Goal: Information Seeking & Learning: Learn about a topic

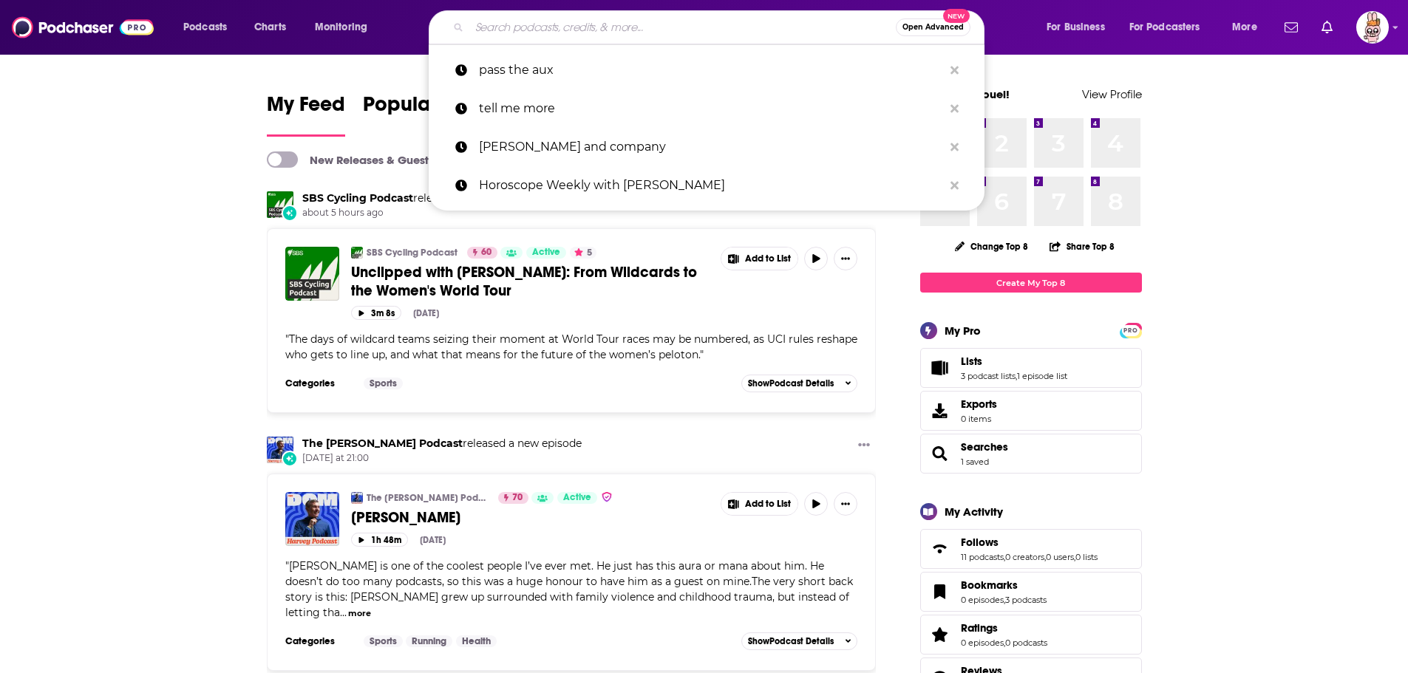
click at [551, 26] on input "Search podcasts, credits, & more..." at bounding box center [682, 28] width 426 height 24
click at [548, 145] on p "keegan and company" at bounding box center [711, 147] width 464 height 38
type input "keegan and company"
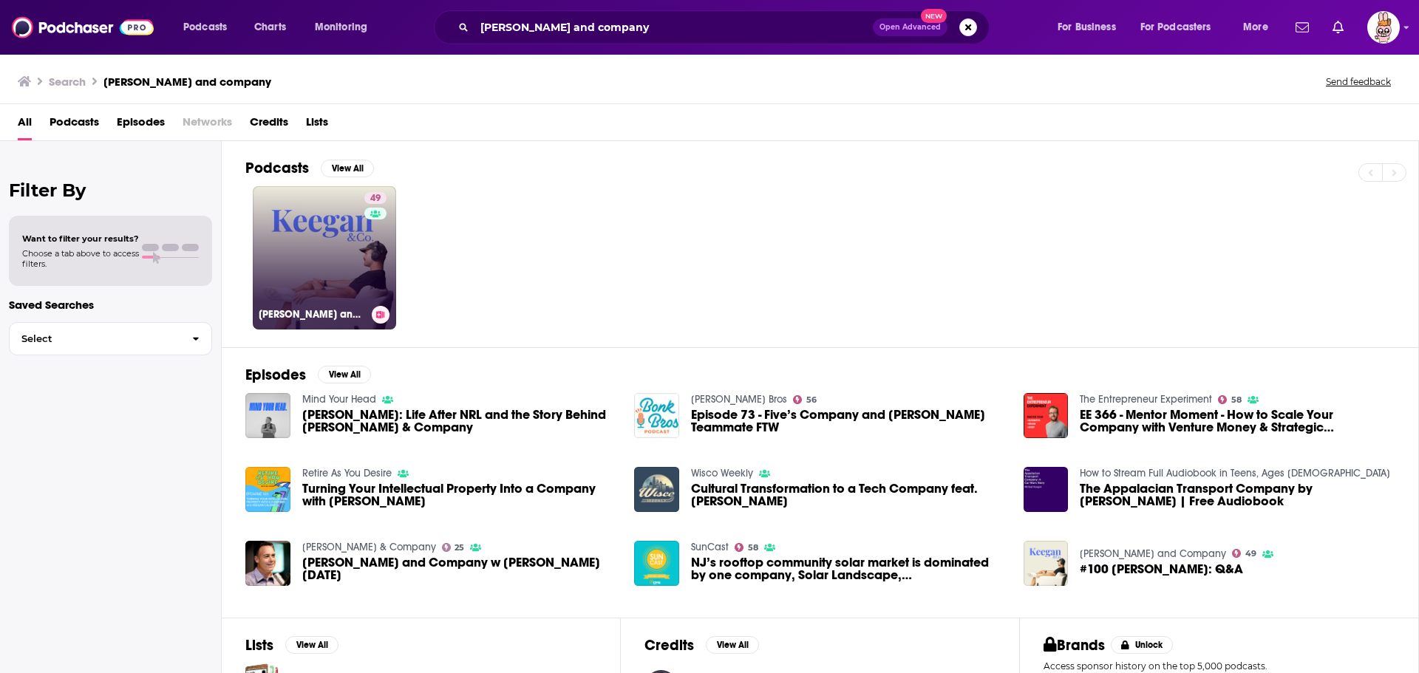
click at [318, 254] on link "49 Keegan and Company" at bounding box center [324, 257] width 143 height 143
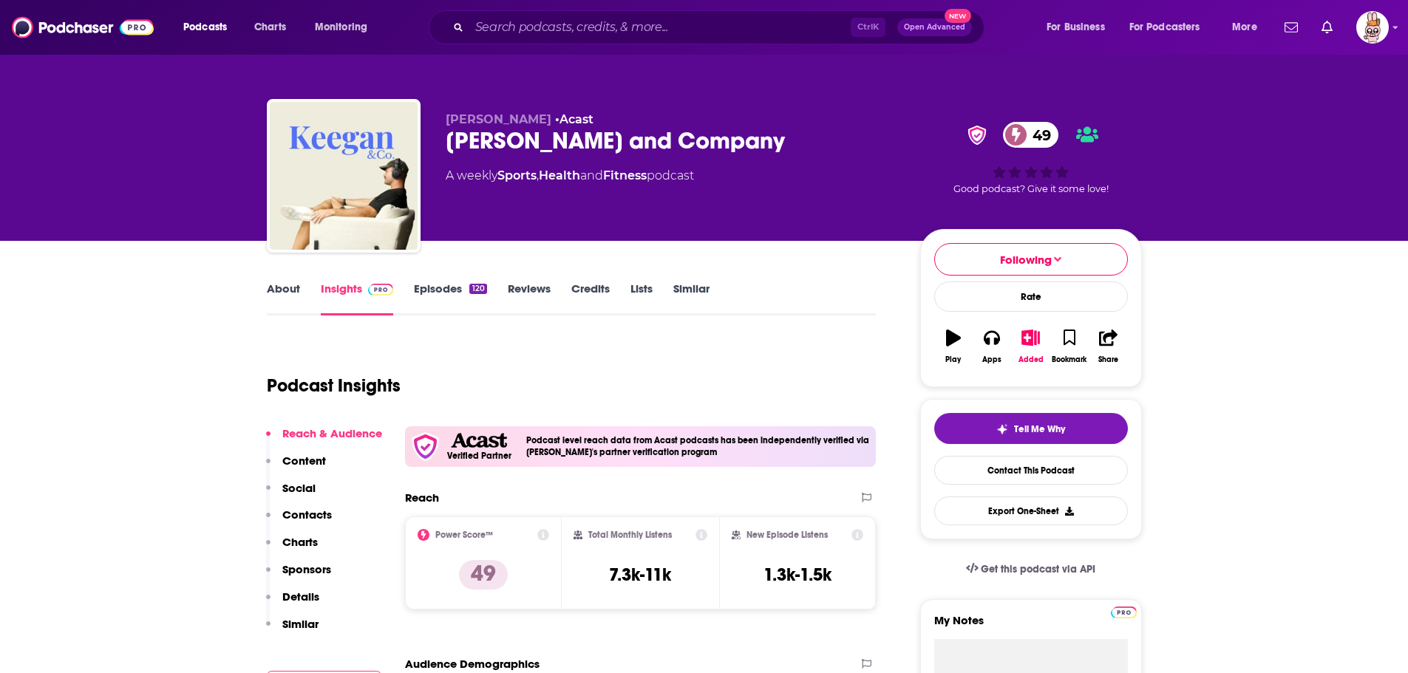
click at [449, 294] on link "Episodes 120" at bounding box center [450, 299] width 72 height 34
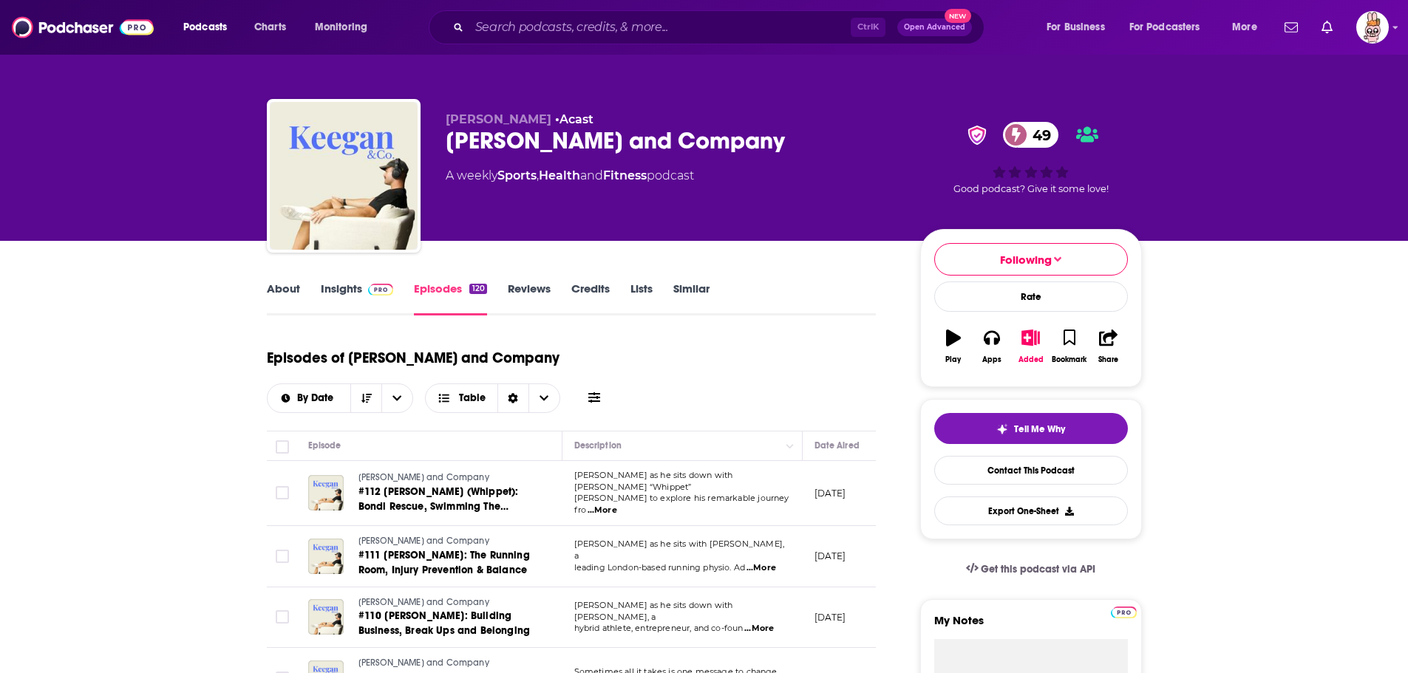
click at [276, 289] on link "About" at bounding box center [283, 299] width 33 height 34
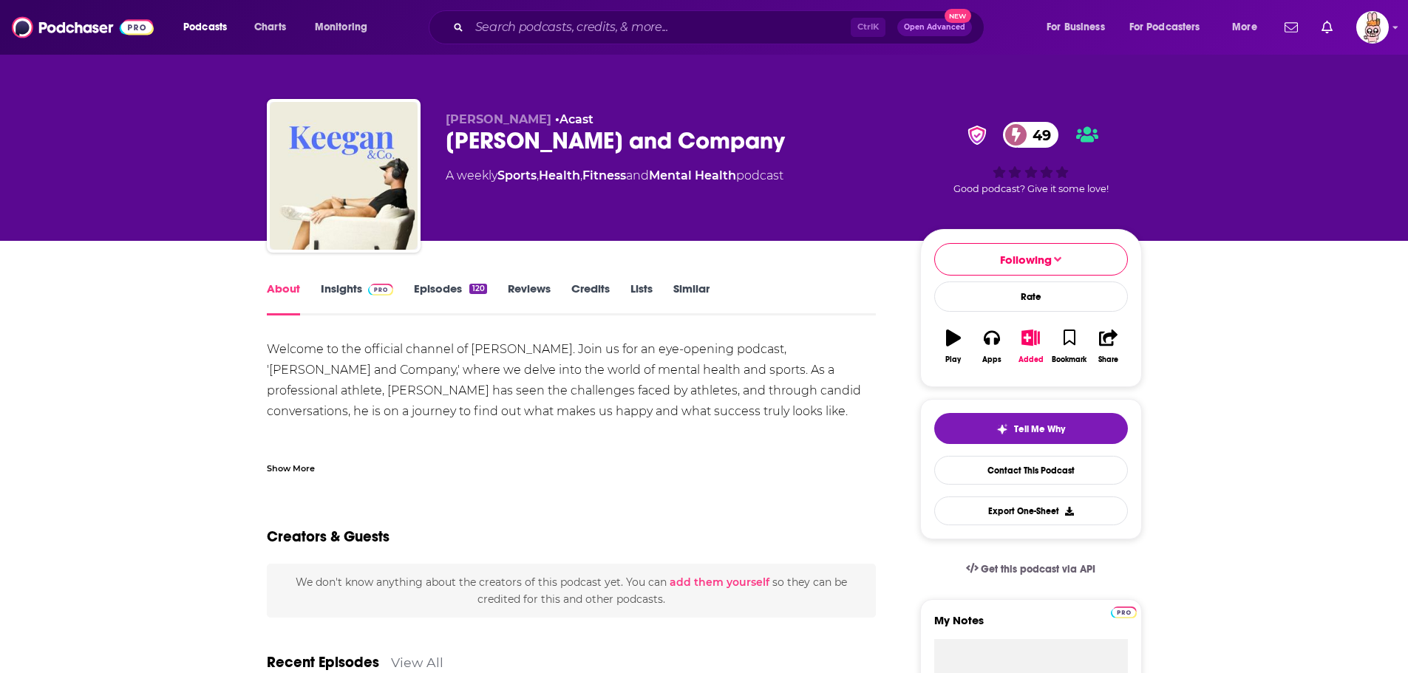
scroll to position [148, 0]
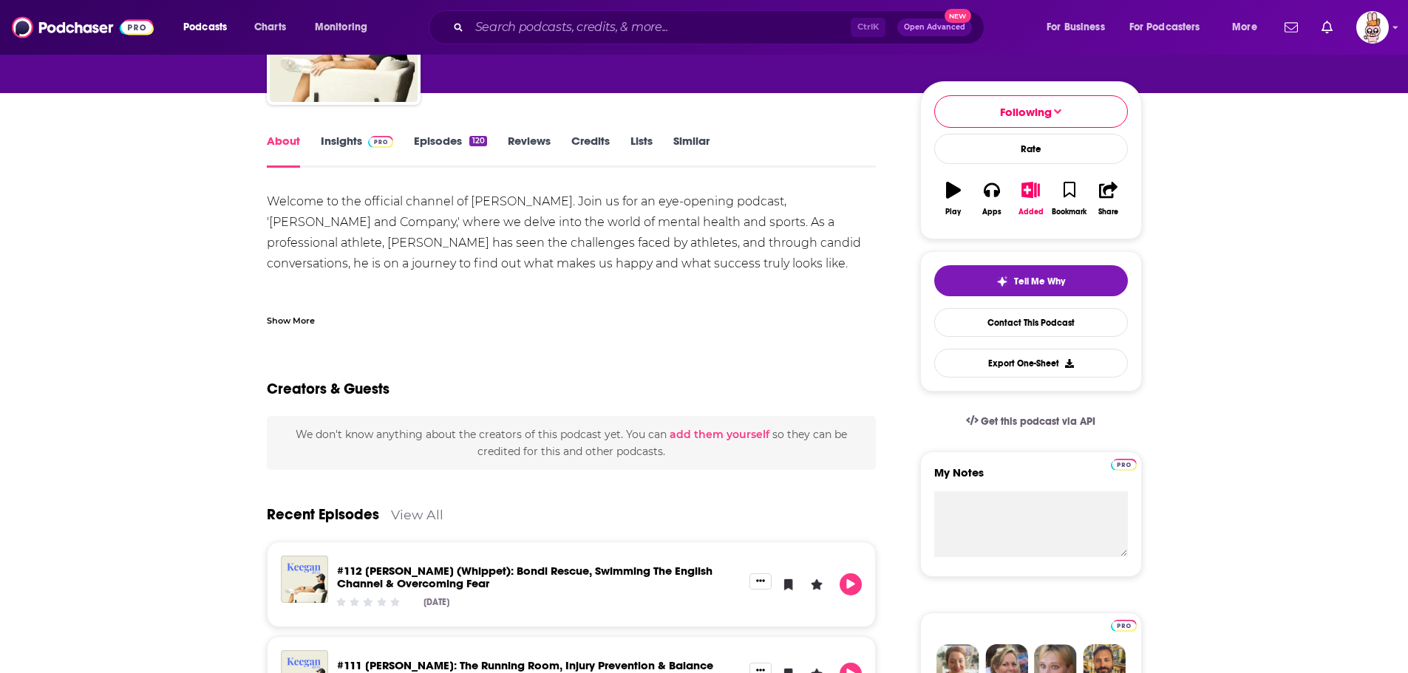
click at [585, 229] on div "Welcome to the official channel of Keegan Hipgrave. Join us for an eye-opening …" at bounding box center [572, 253] width 610 height 124
click at [271, 320] on div "Show More" at bounding box center [291, 320] width 48 height 14
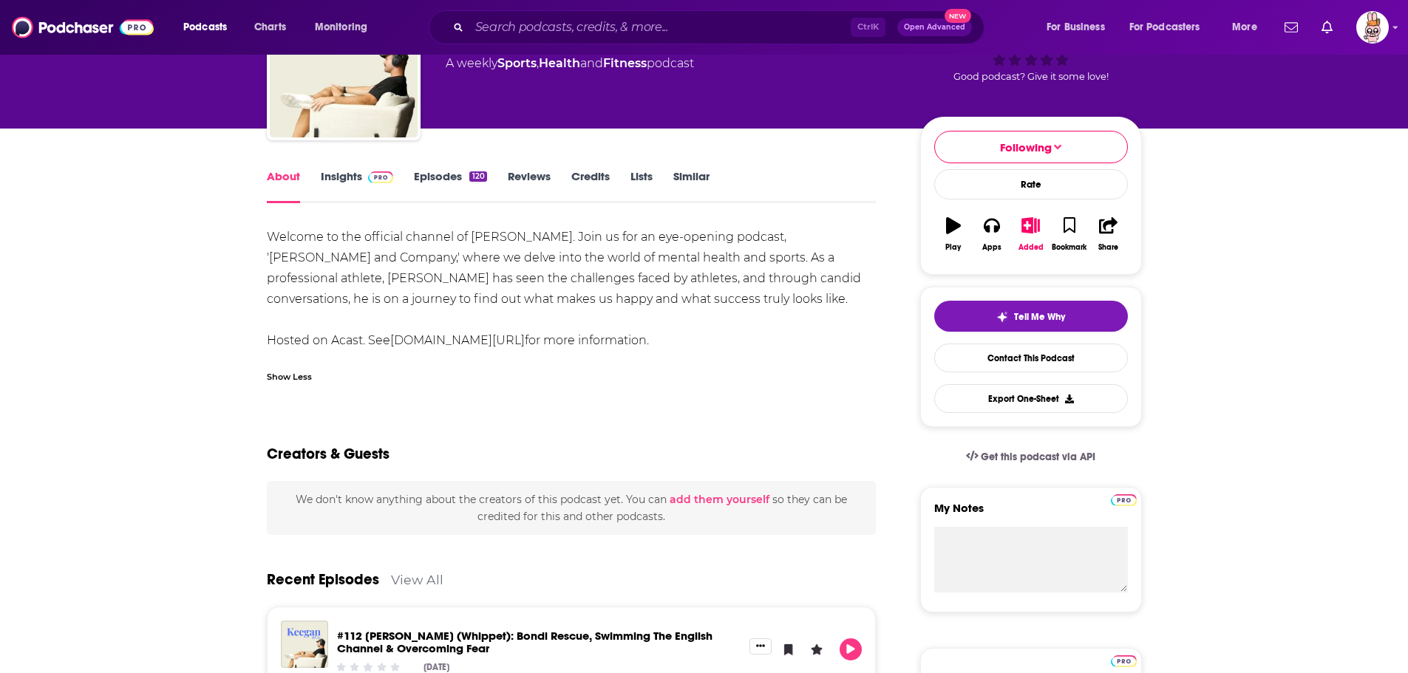
scroll to position [0, 0]
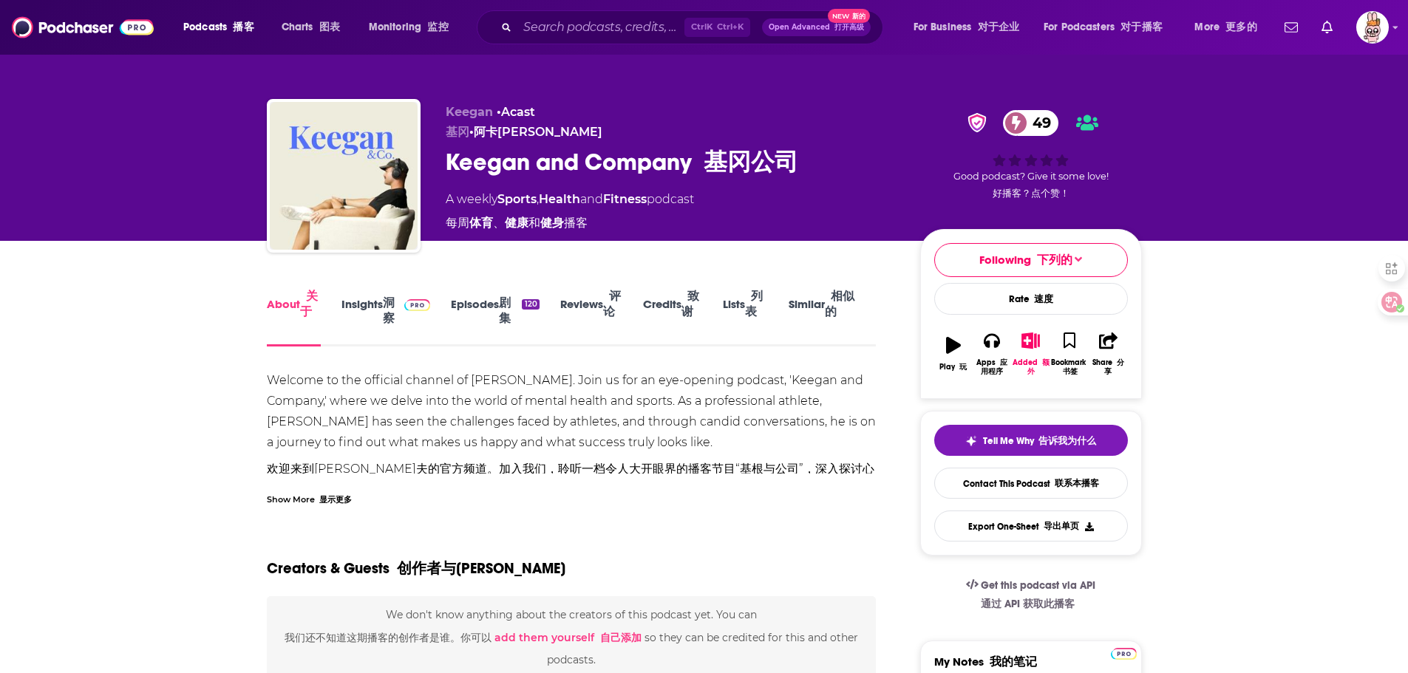
click at [375, 319] on link "Insights 洞察" at bounding box center [385, 314] width 89 height 65
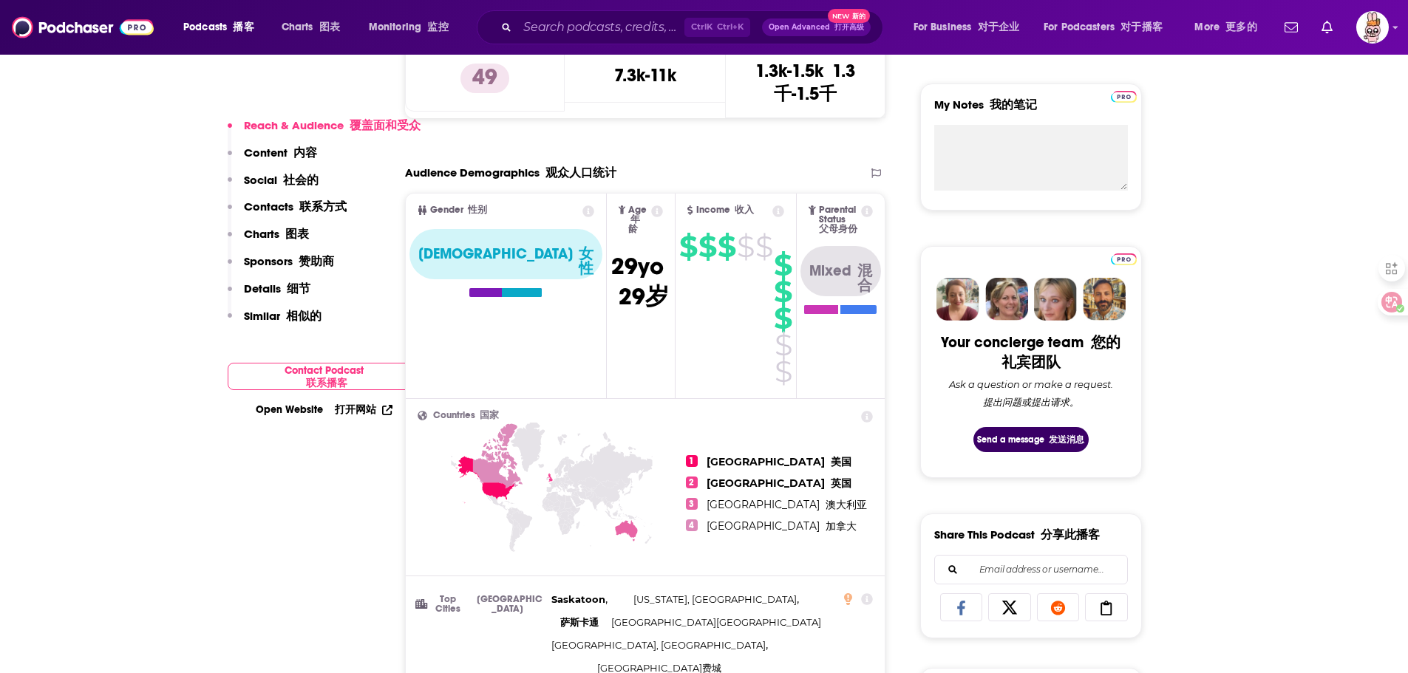
scroll to position [369, 0]
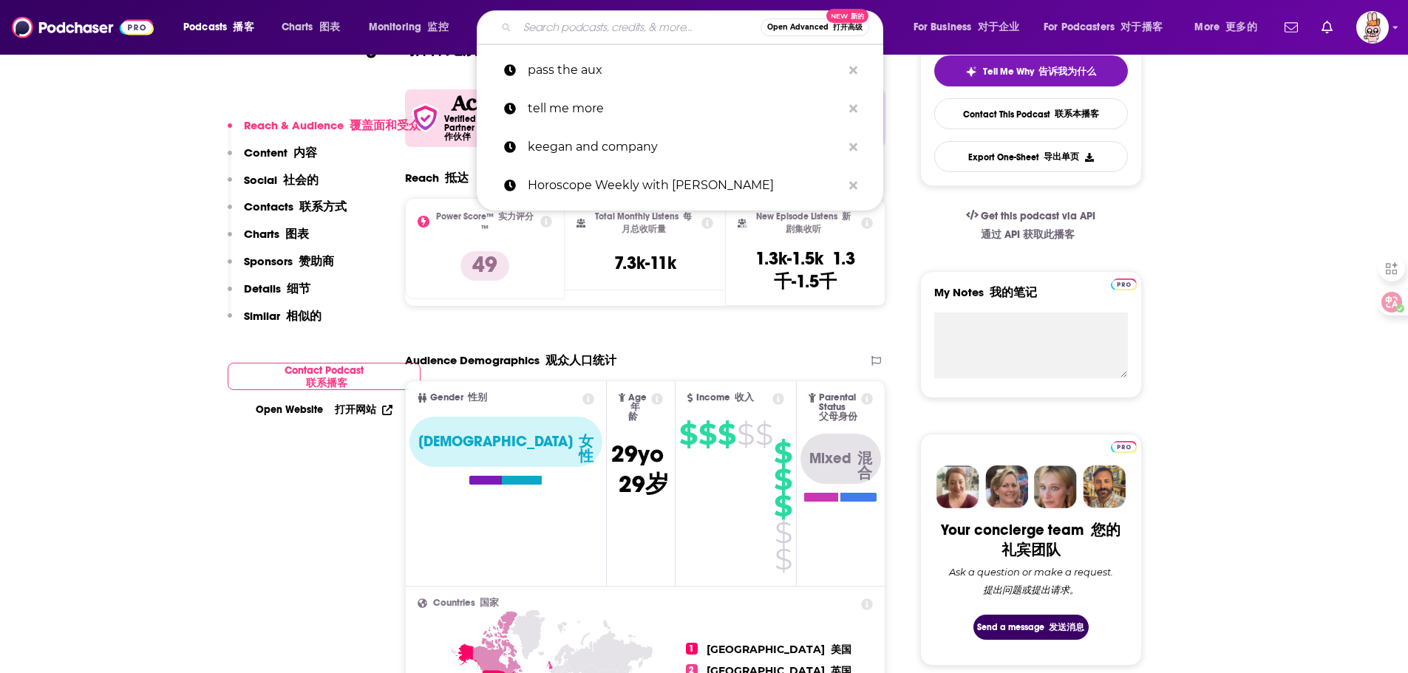
click at [548, 26] on input "Search podcasts, credits, & more..." at bounding box center [638, 28] width 243 height 24
click at [565, 81] on p "pass the aux 通过辅助" at bounding box center [685, 70] width 315 height 38
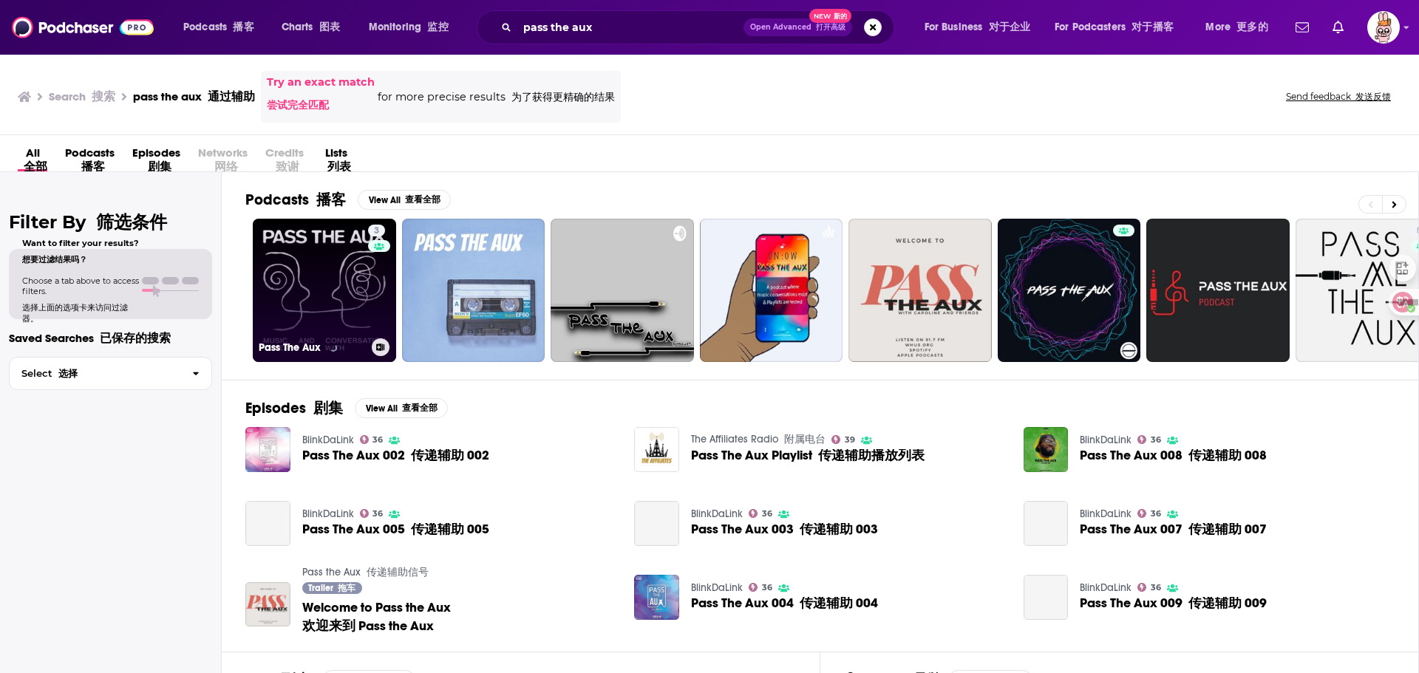
click at [333, 295] on link "3 Pass The Aux" at bounding box center [324, 290] width 143 height 143
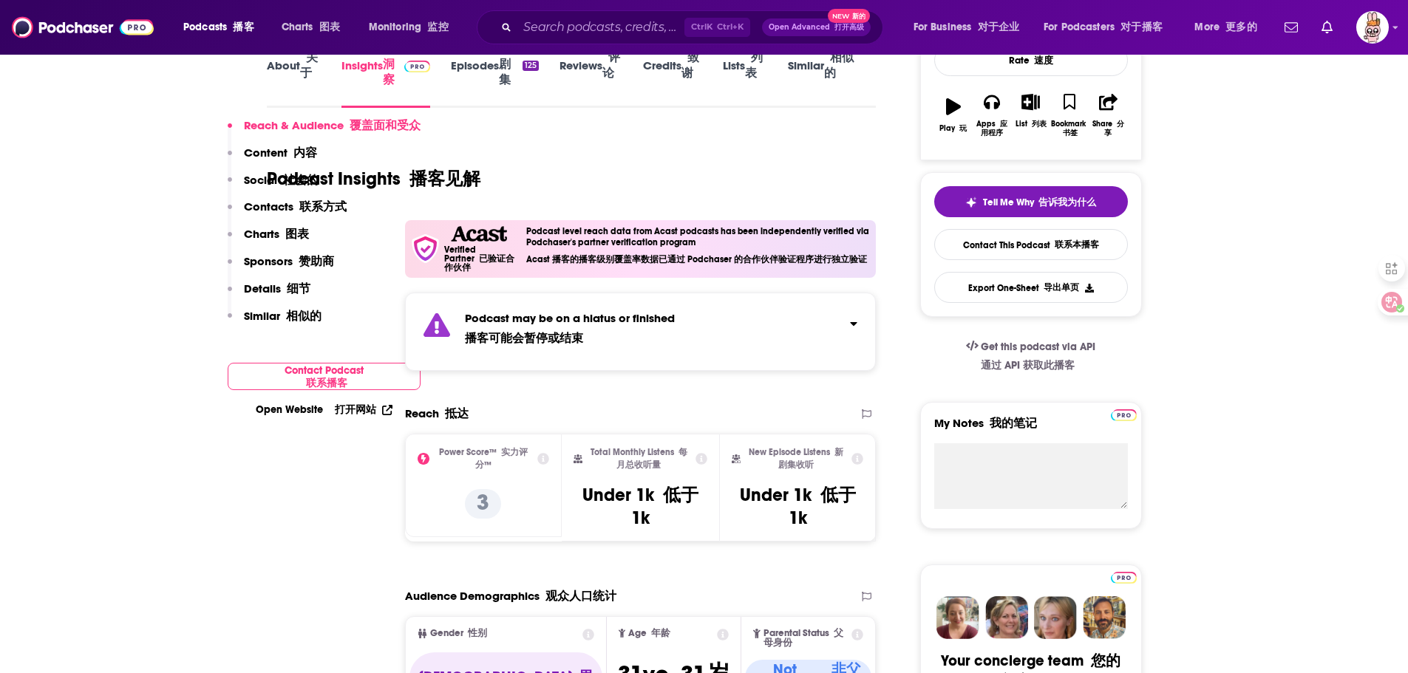
scroll to position [222, 0]
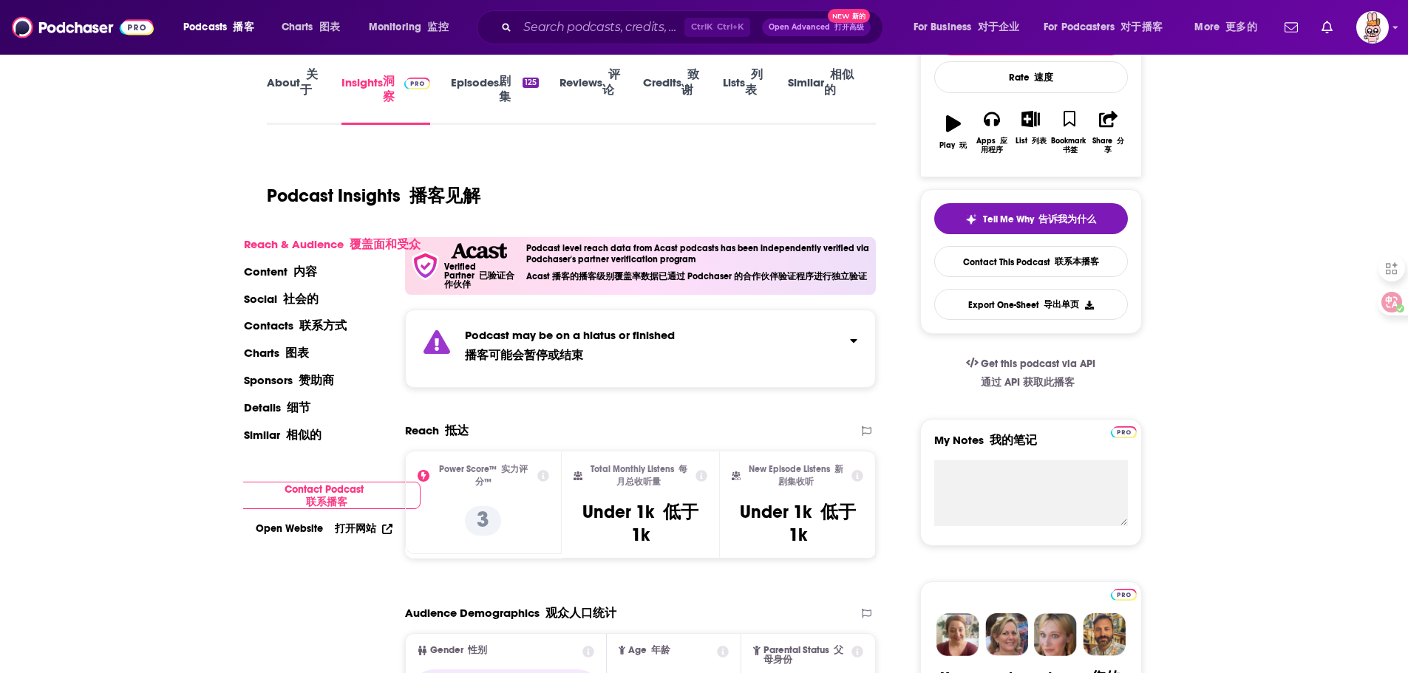
click at [474, 77] on link "Episodes 剧集 125" at bounding box center [495, 92] width 88 height 65
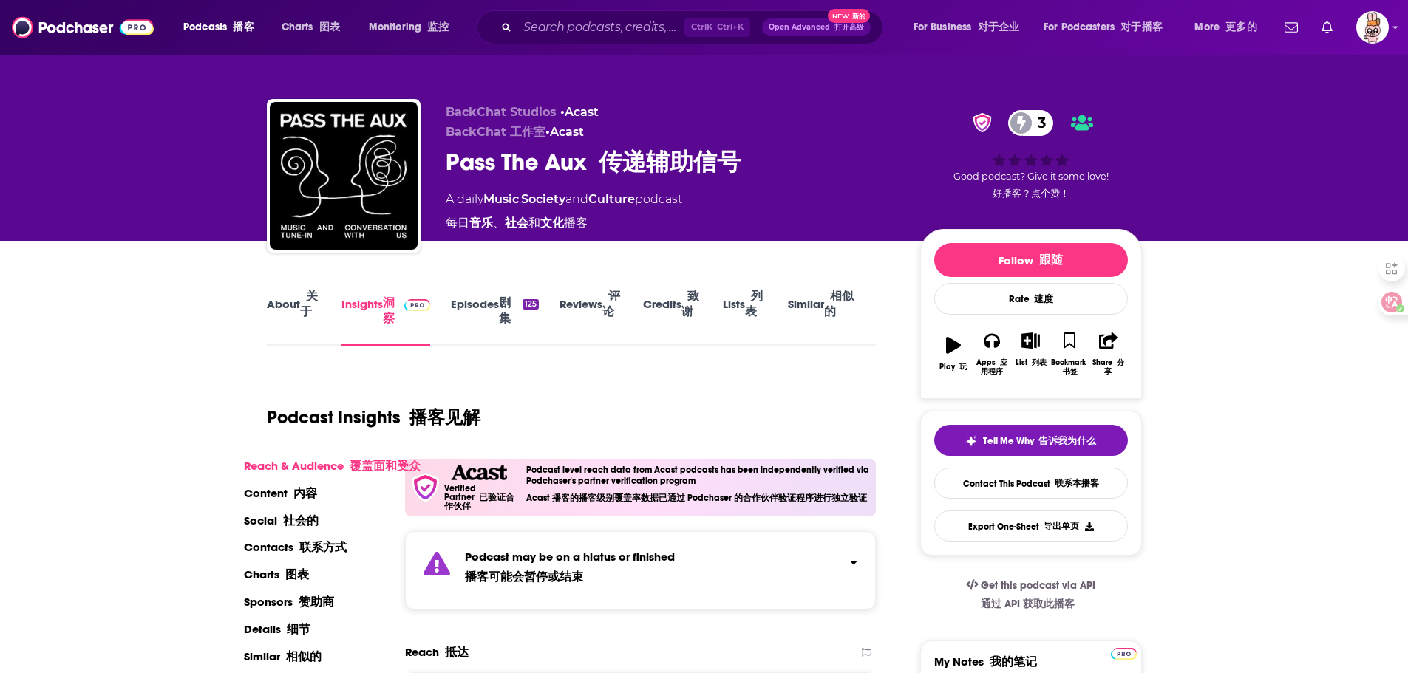
click at [496, 387] on div "Podcast Insights 播客见解" at bounding box center [566, 408] width 598 height 77
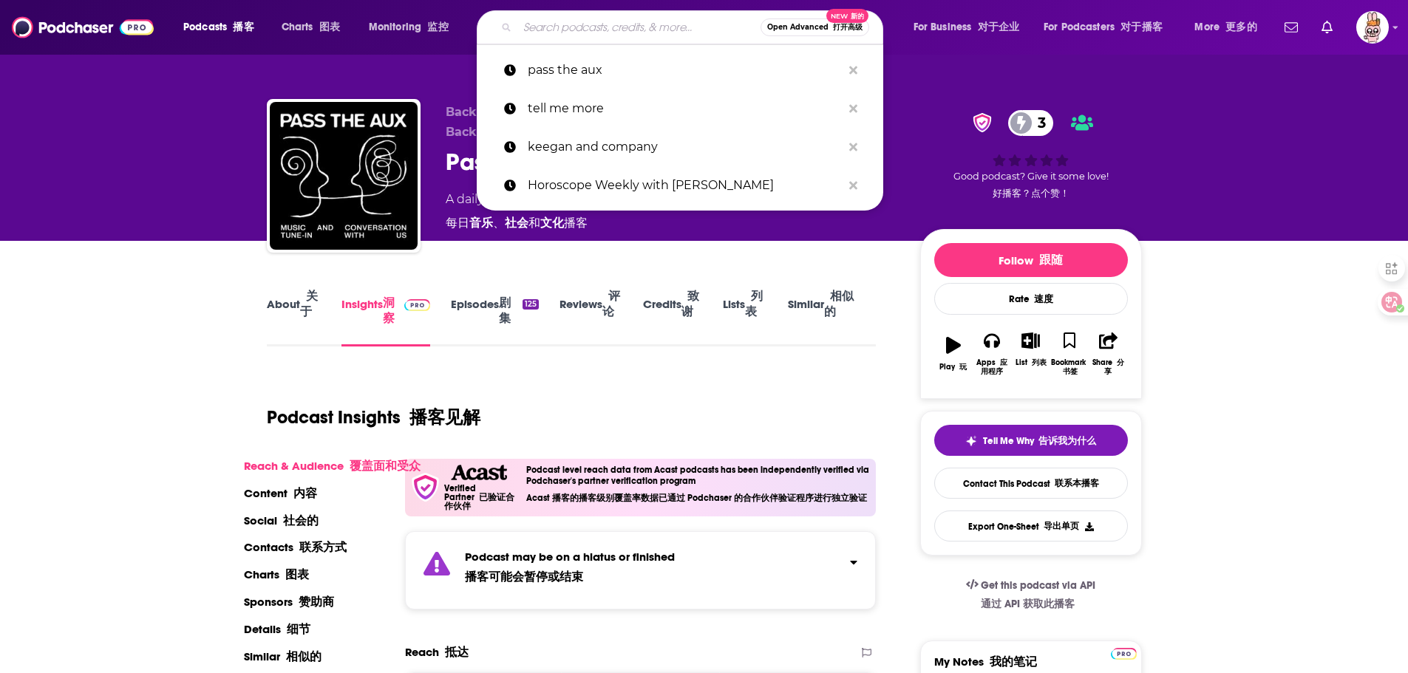
click at [547, 29] on input "Search podcasts, credits, & more..." at bounding box center [638, 28] width 243 height 24
click at [533, 110] on p "tell me more 告诉我更多" at bounding box center [685, 108] width 315 height 38
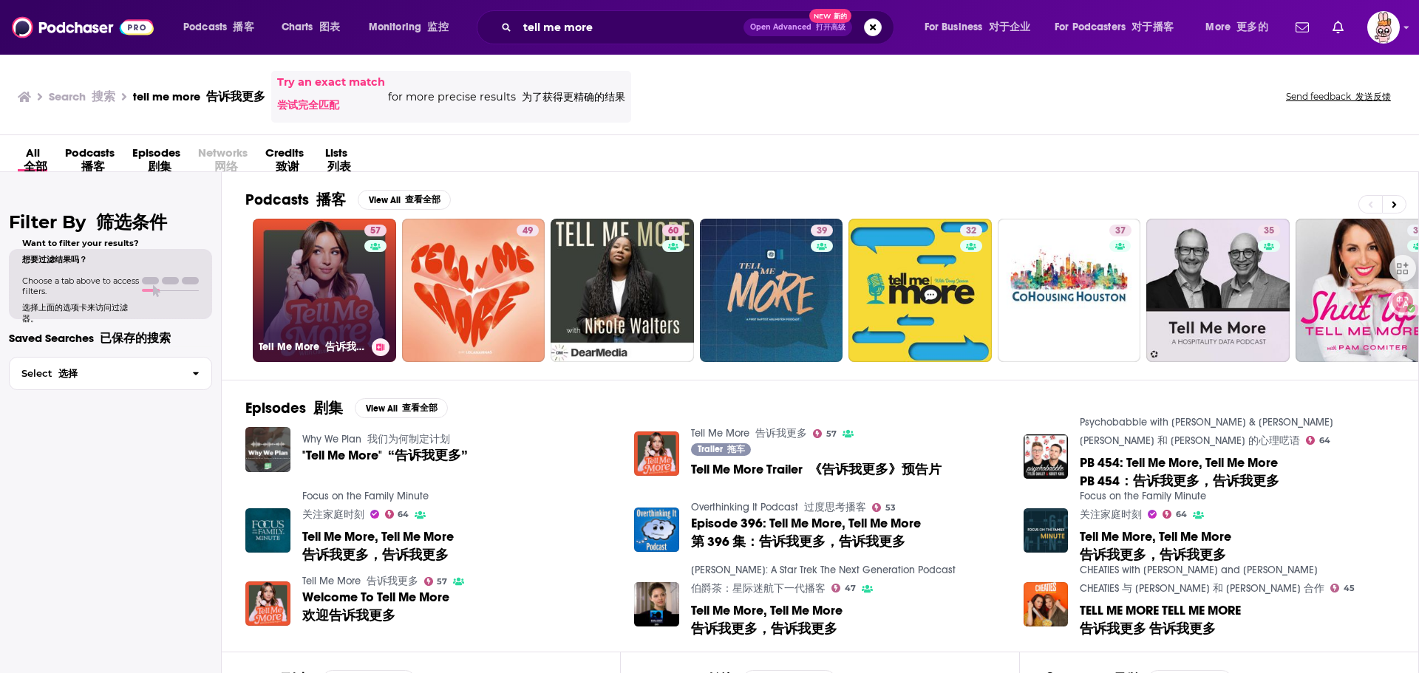
click at [297, 295] on link "57 Tell Me More 告诉我更多" at bounding box center [324, 290] width 143 height 143
